Goal: Task Accomplishment & Management: Manage account settings

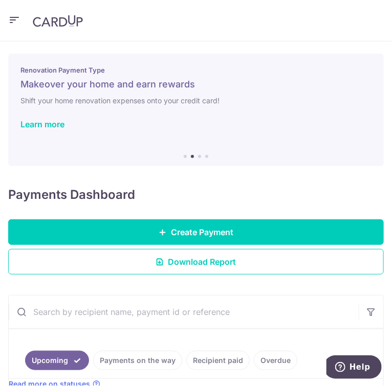
scroll to position [0, 111]
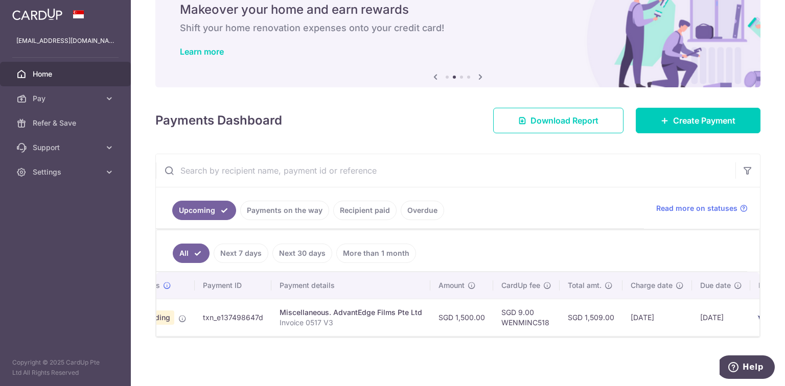
scroll to position [0, 25]
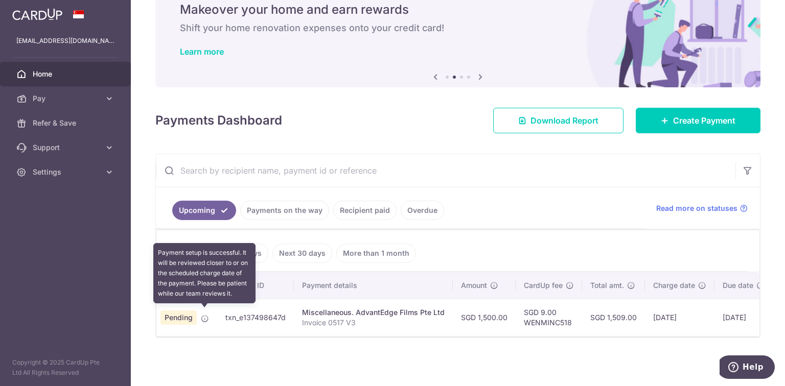
click at [204, 318] on icon at bounding box center [205, 319] width 8 height 8
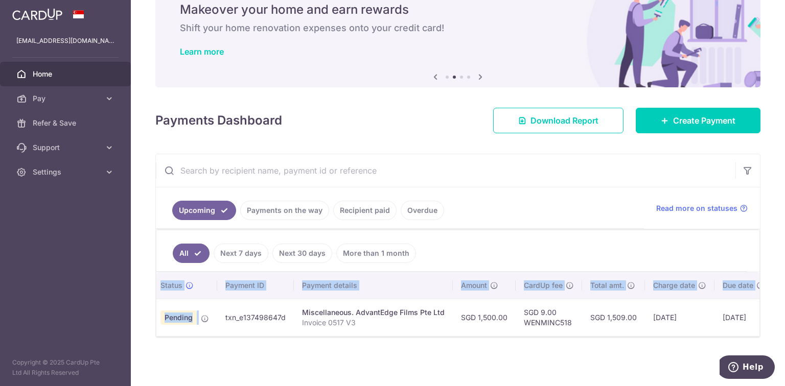
drag, startPoint x: 222, startPoint y: 334, endPoint x: 231, endPoint y: 334, distance: 9.2
click at [231, 334] on div "Status Payment ID Payment details Amount CardUp fee Total amt. Charge date Due …" at bounding box center [457, 304] width 603 height 64
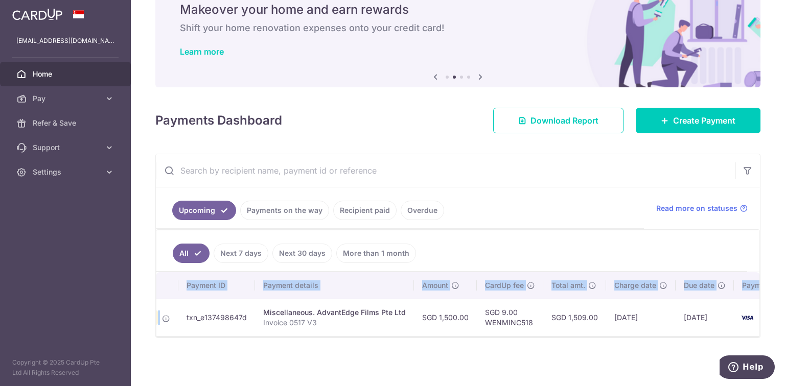
scroll to position [0, 111]
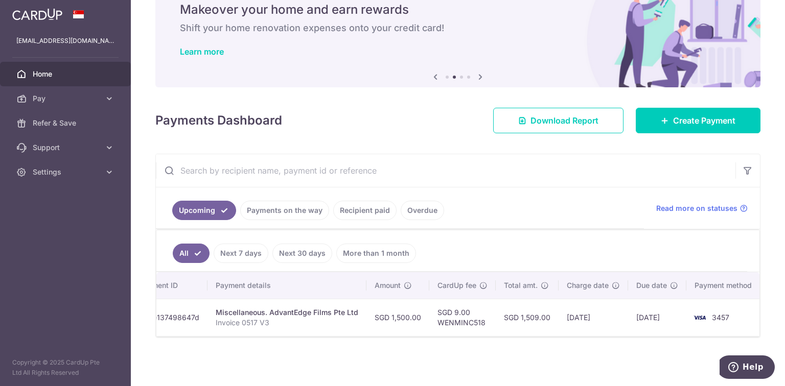
click at [538, 317] on td "SGD 1,509.00" at bounding box center [527, 317] width 63 height 37
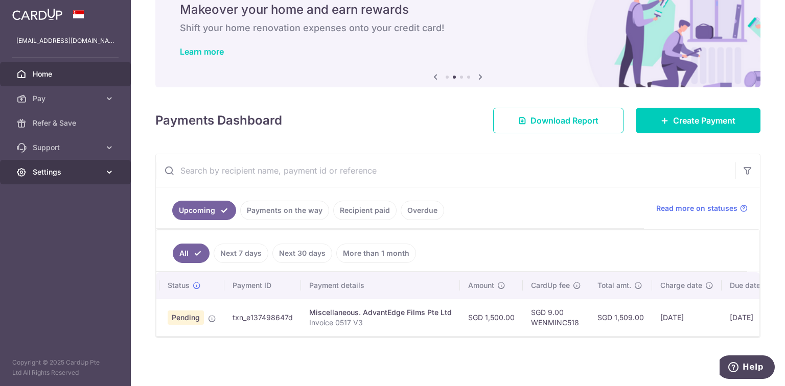
scroll to position [0, 2]
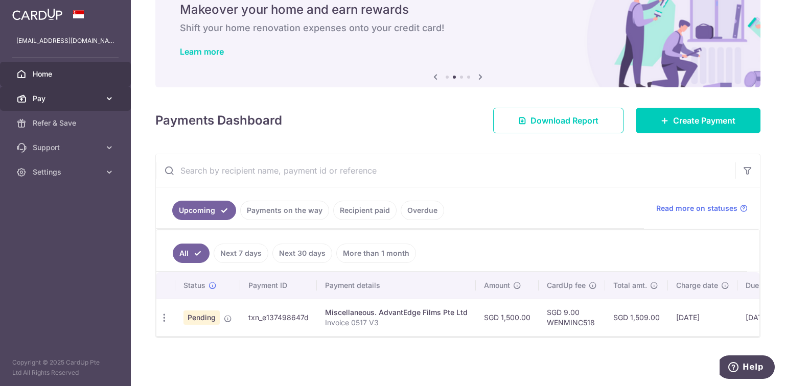
click at [96, 106] on link "Pay" at bounding box center [65, 98] width 131 height 25
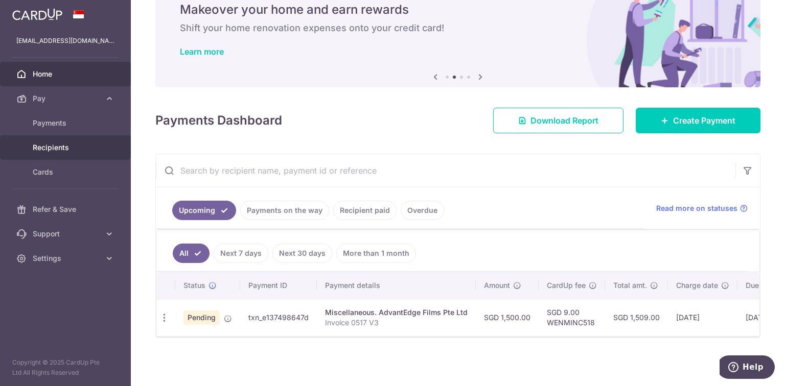
click at [57, 148] on span "Recipients" at bounding box center [66, 148] width 67 height 10
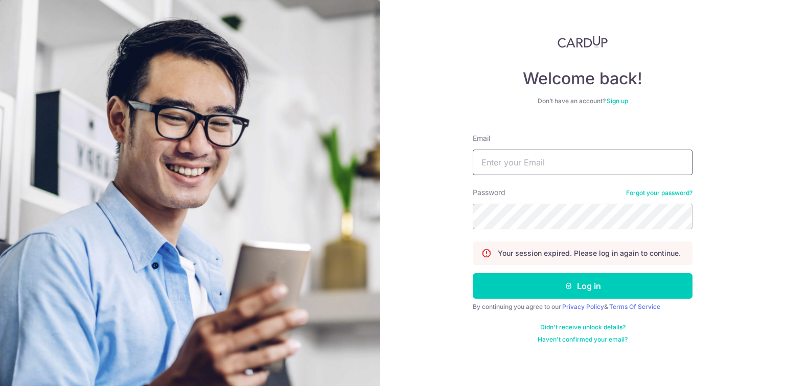
click at [533, 170] on input "Email" at bounding box center [583, 163] width 220 height 26
click at [540, 166] on input "Email" at bounding box center [583, 163] width 220 height 26
type input "[EMAIL_ADDRESS][DOMAIN_NAME]"
click at [473, 273] on button "Log in" at bounding box center [583, 286] width 220 height 26
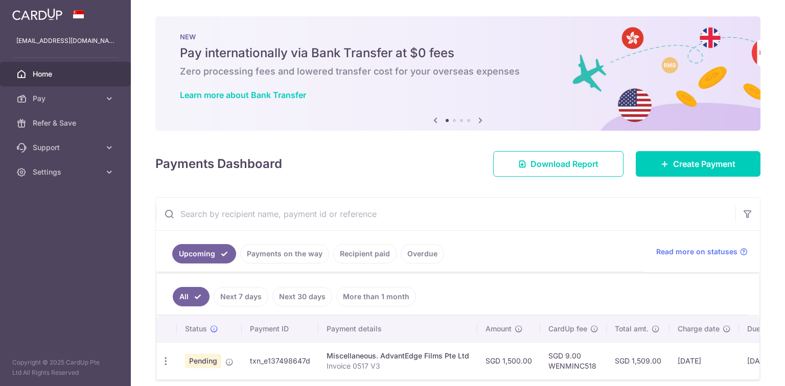
scroll to position [45, 0]
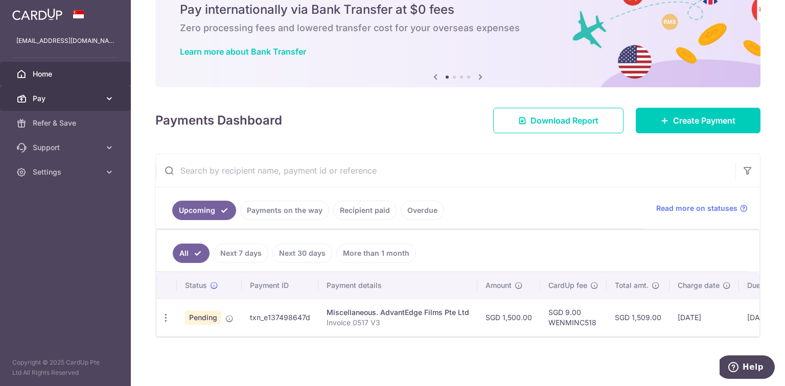
click at [55, 104] on link "Pay" at bounding box center [65, 98] width 131 height 25
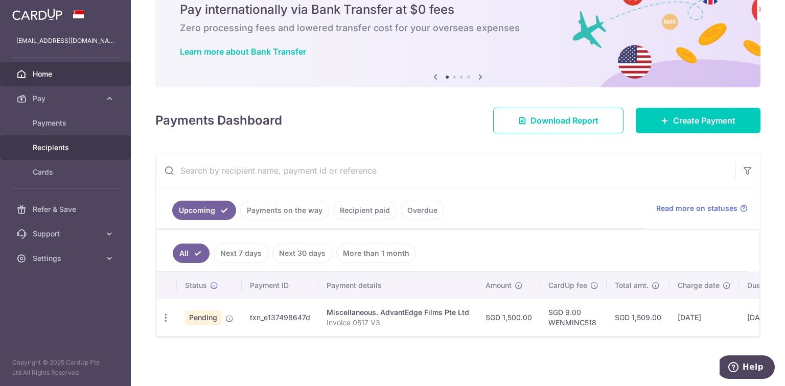
click at [51, 148] on span "Recipients" at bounding box center [66, 148] width 67 height 10
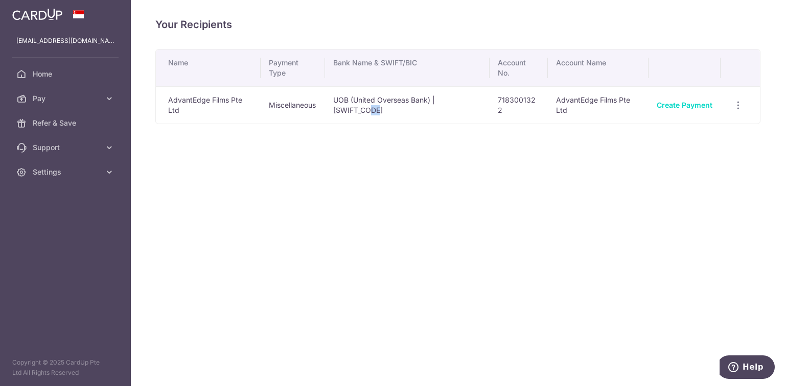
drag, startPoint x: 378, startPoint y: 110, endPoint x: 474, endPoint y: 115, distance: 96.2
click at [474, 115] on td "UOB (United Overseas Bank) | [SWIFT_CODE]" at bounding box center [407, 104] width 165 height 37
drag, startPoint x: 514, startPoint y: 104, endPoint x: 539, endPoint y: 104, distance: 25.1
click at [539, 104] on td "7183001322" at bounding box center [519, 104] width 58 height 37
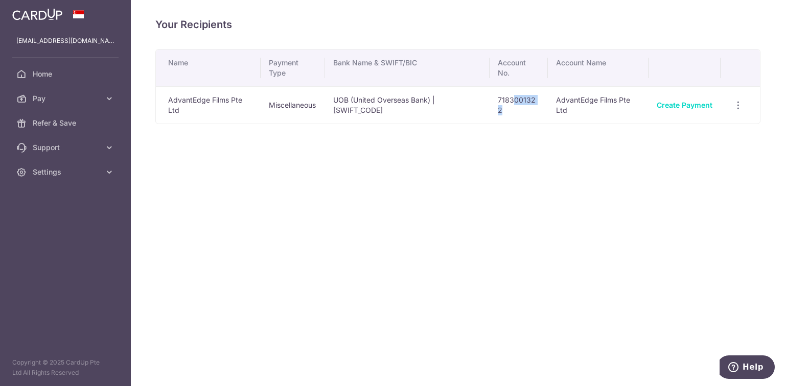
click at [539, 104] on td "7183001322" at bounding box center [519, 104] width 58 height 37
drag, startPoint x: 539, startPoint y: 104, endPoint x: 501, endPoint y: 105, distance: 37.8
click at [501, 105] on td "7183001322" at bounding box center [519, 104] width 58 height 37
click at [478, 162] on div "Your Recipients Name Payment Type Bank Name & SWIFT/BIC Account No. Account Nam…" at bounding box center [458, 193] width 654 height 386
